Goal: Task Accomplishment & Management: Manage account settings

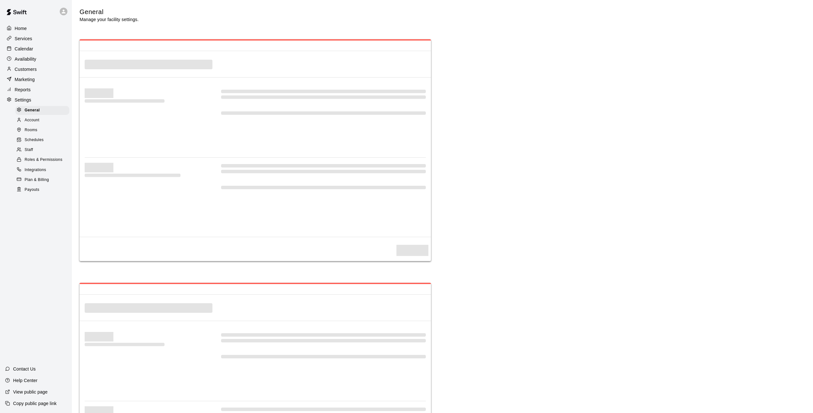
select select "**"
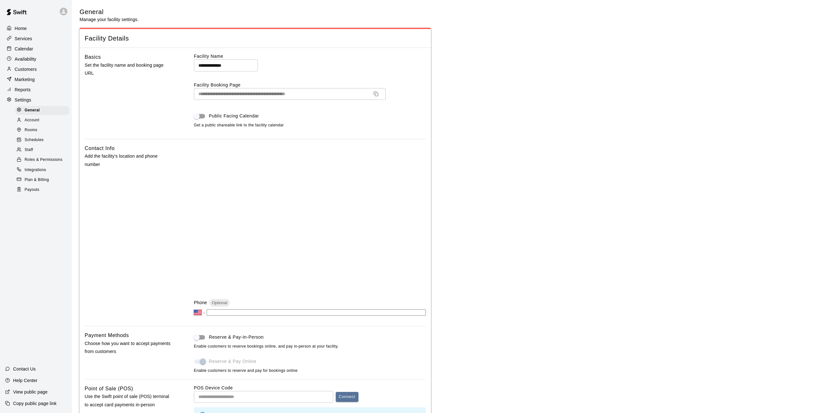
click at [32, 118] on span "Account" at bounding box center [32, 120] width 15 height 6
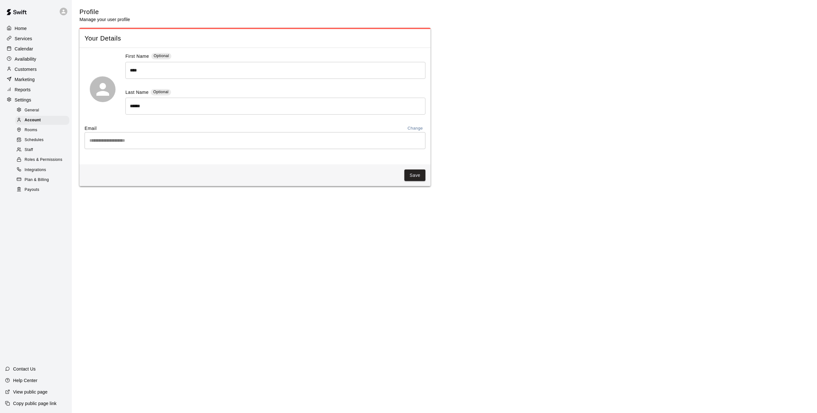
click at [34, 131] on span "Rooms" at bounding box center [31, 130] width 13 height 6
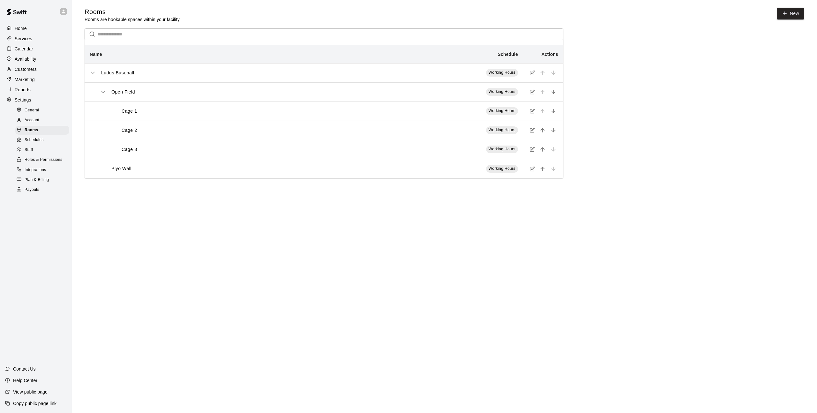
click at [34, 140] on span "Schedules" at bounding box center [34, 140] width 19 height 6
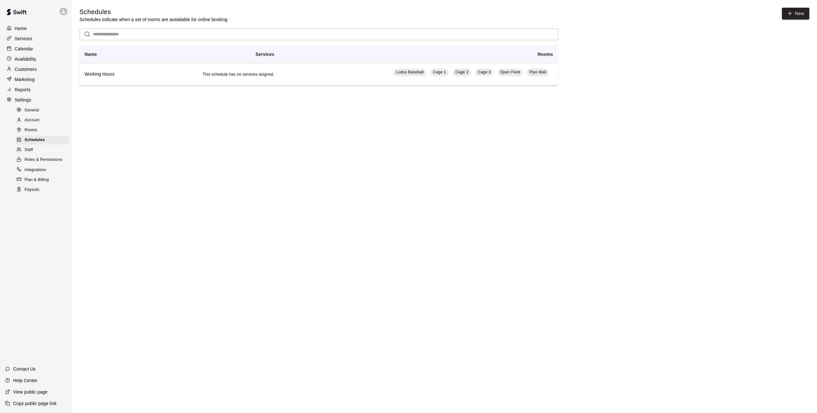
click at [30, 151] on span "Staff" at bounding box center [29, 150] width 8 height 6
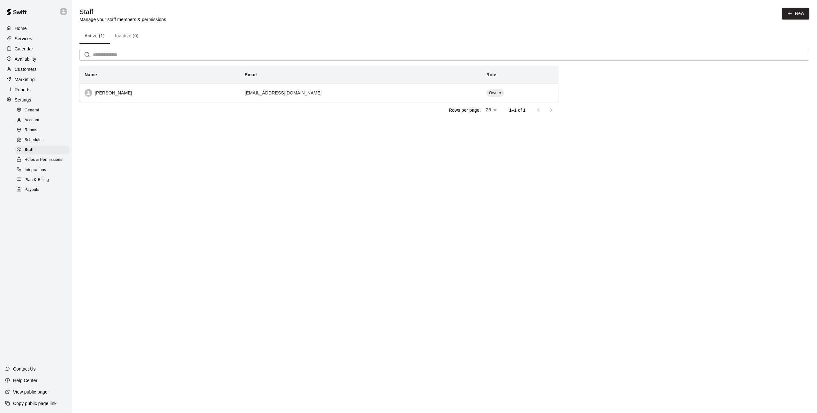
click at [32, 158] on span "Roles & Permissions" at bounding box center [44, 160] width 38 height 6
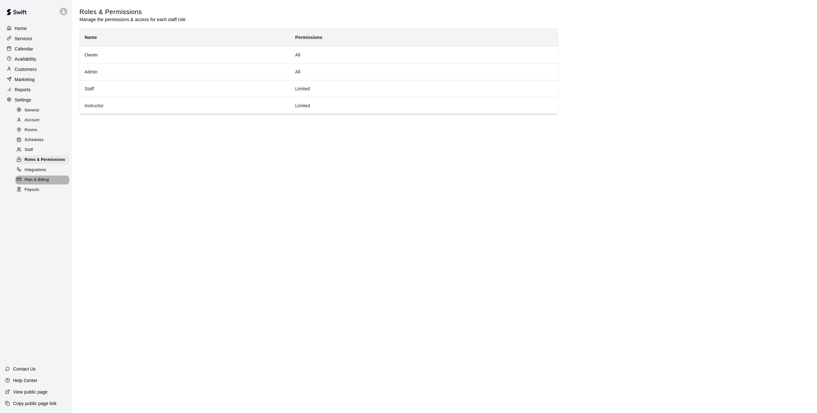
click at [33, 179] on span "Plan & Billing" at bounding box center [37, 180] width 24 height 6
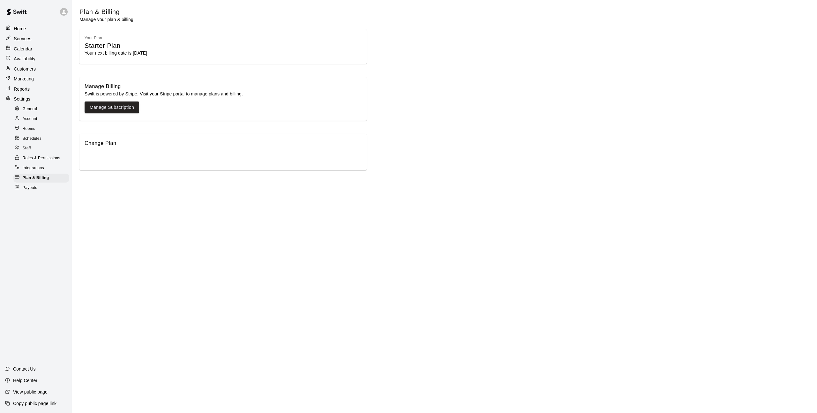
click at [31, 129] on span "Rooms" at bounding box center [29, 129] width 13 height 6
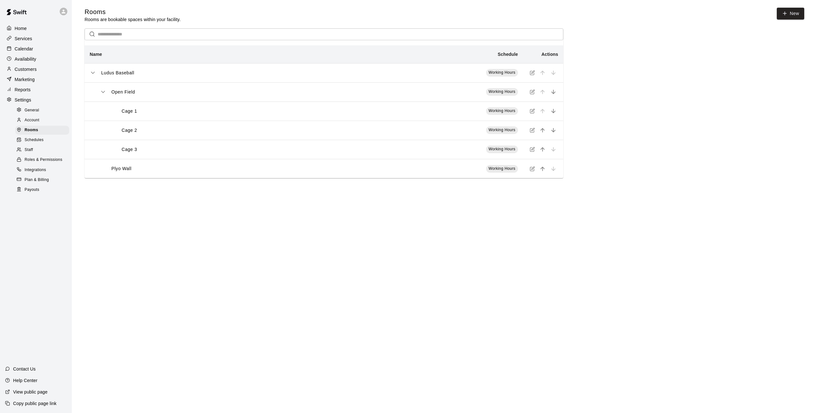
click at [130, 113] on p "Cage 1" at bounding box center [130, 111] width 16 height 7
click at [22, 37] on p "Services" at bounding box center [24, 38] width 18 height 6
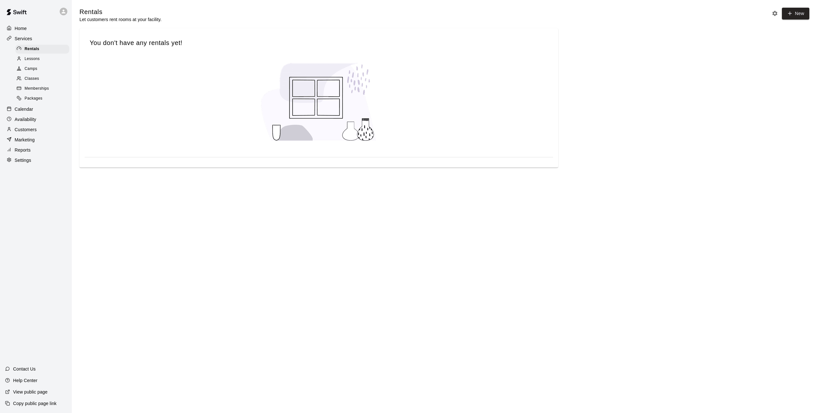
click at [29, 88] on span "Memberships" at bounding box center [37, 89] width 24 height 6
click at [791, 13] on icon at bounding box center [790, 14] width 6 height 6
